Goal: Task Accomplishment & Management: Use online tool/utility

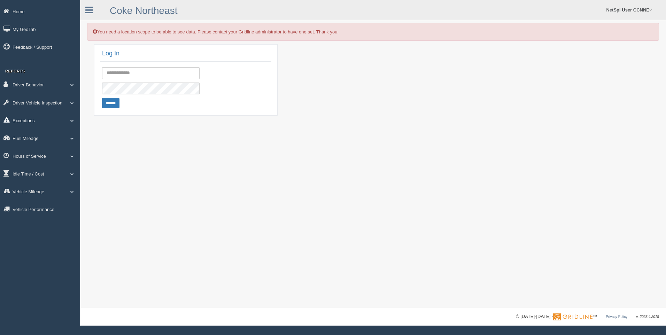
click at [71, 121] on span at bounding box center [72, 120] width 9 height 3
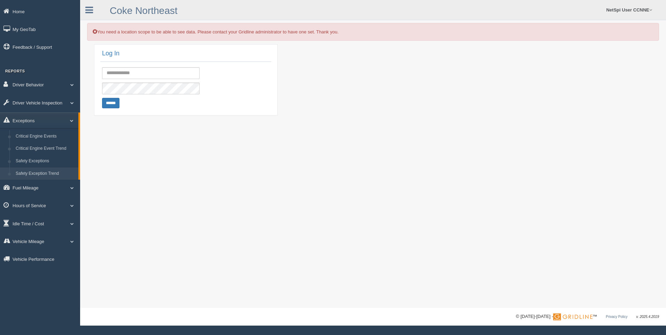
click at [51, 170] on link "Safety Exception Trend" at bounding box center [46, 174] width 66 height 13
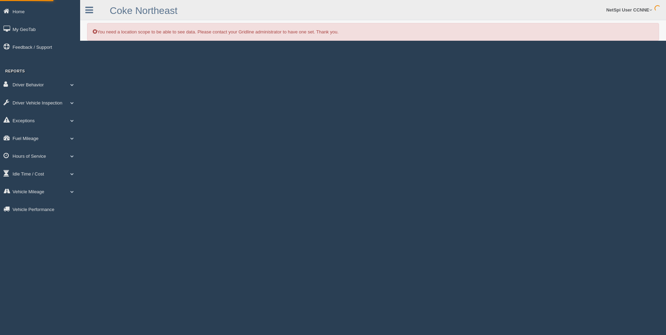
select select
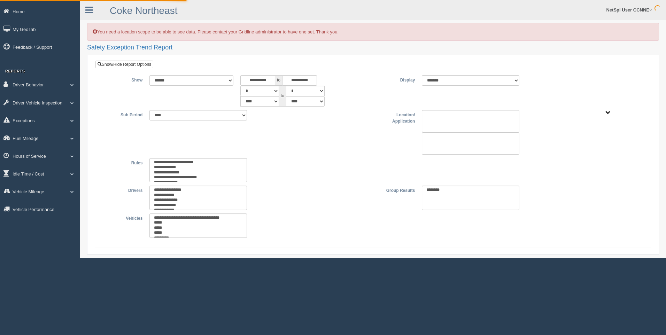
select select
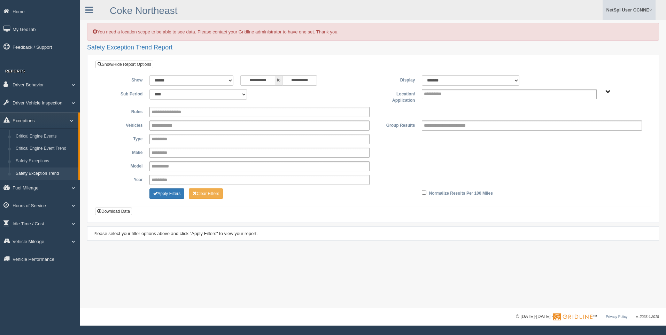
click at [639, 9] on link "NetSpi User CCNNE" at bounding box center [629, 10] width 53 height 20
click at [595, 56] on link "Log Off" at bounding box center [618, 56] width 76 height 14
